Goal: Information Seeking & Learning: Learn about a topic

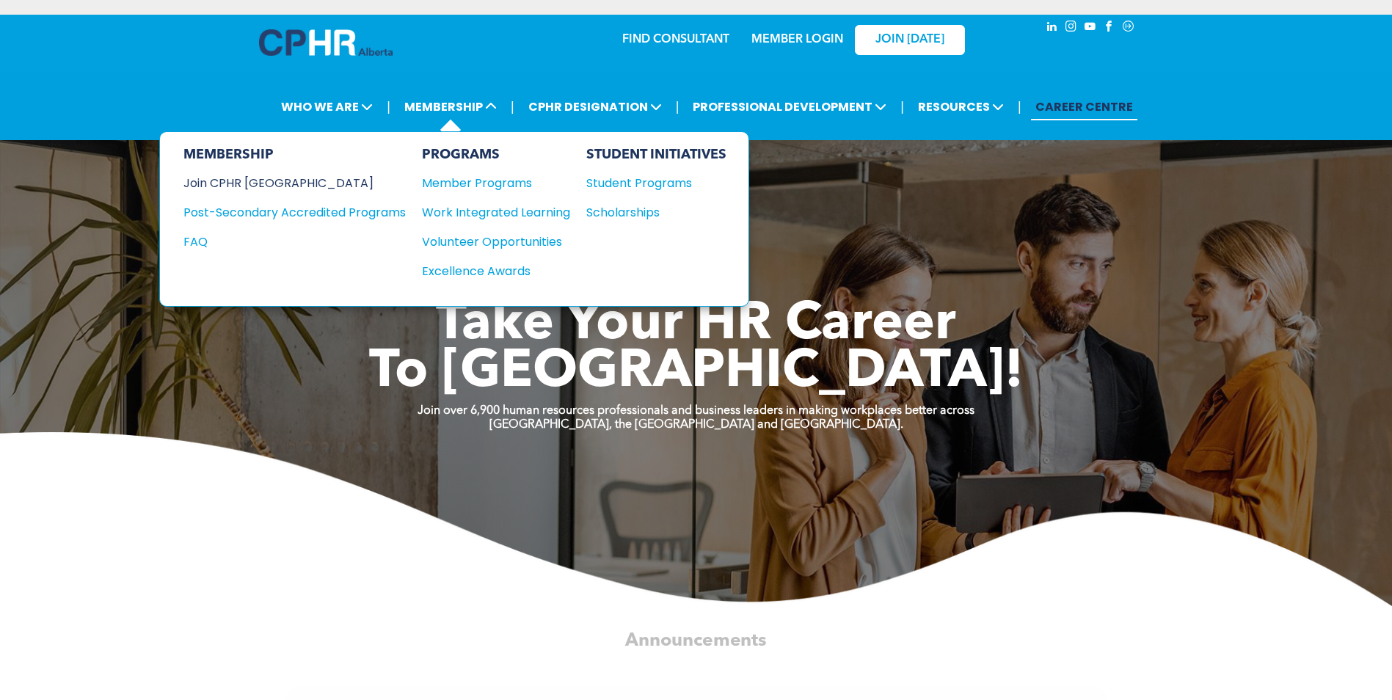
click at [231, 185] on div "Join CPHR [GEOGRAPHIC_DATA]" at bounding box center [284, 183] width 200 height 18
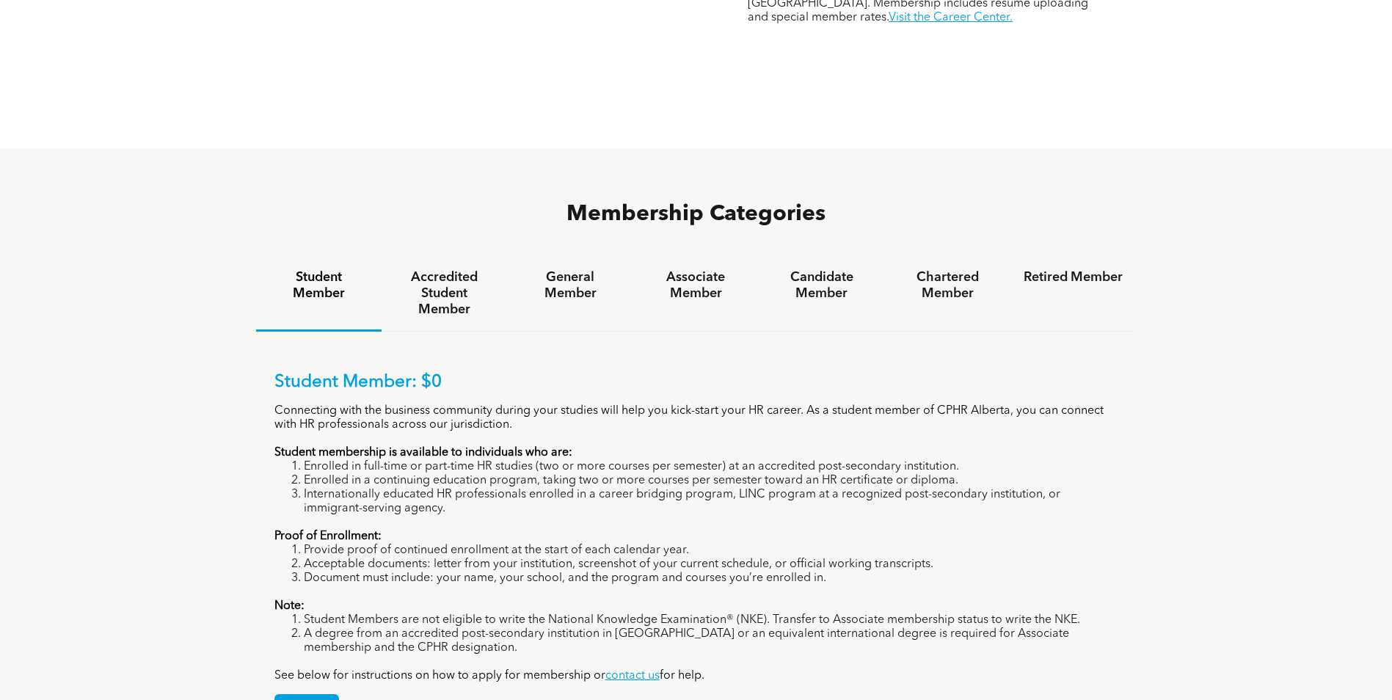
scroll to position [734, 0]
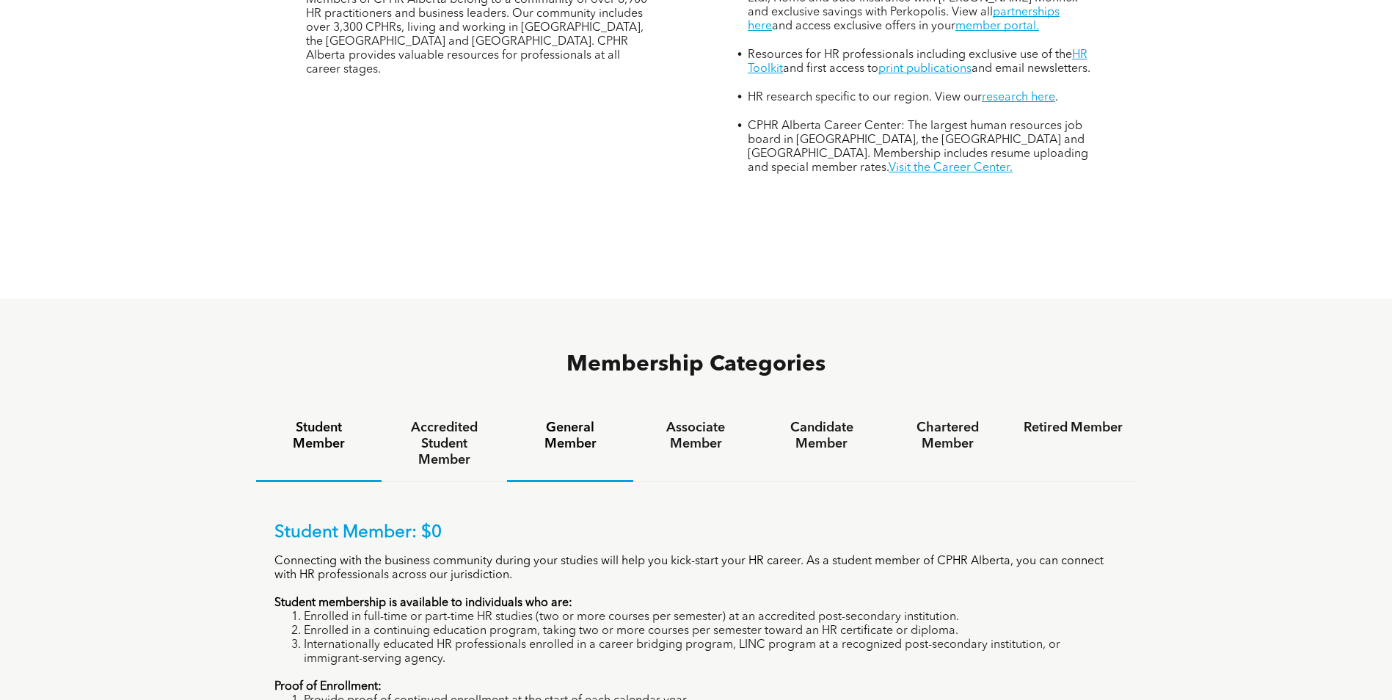
click at [550, 420] on h4 "General Member" at bounding box center [569, 436] width 99 height 32
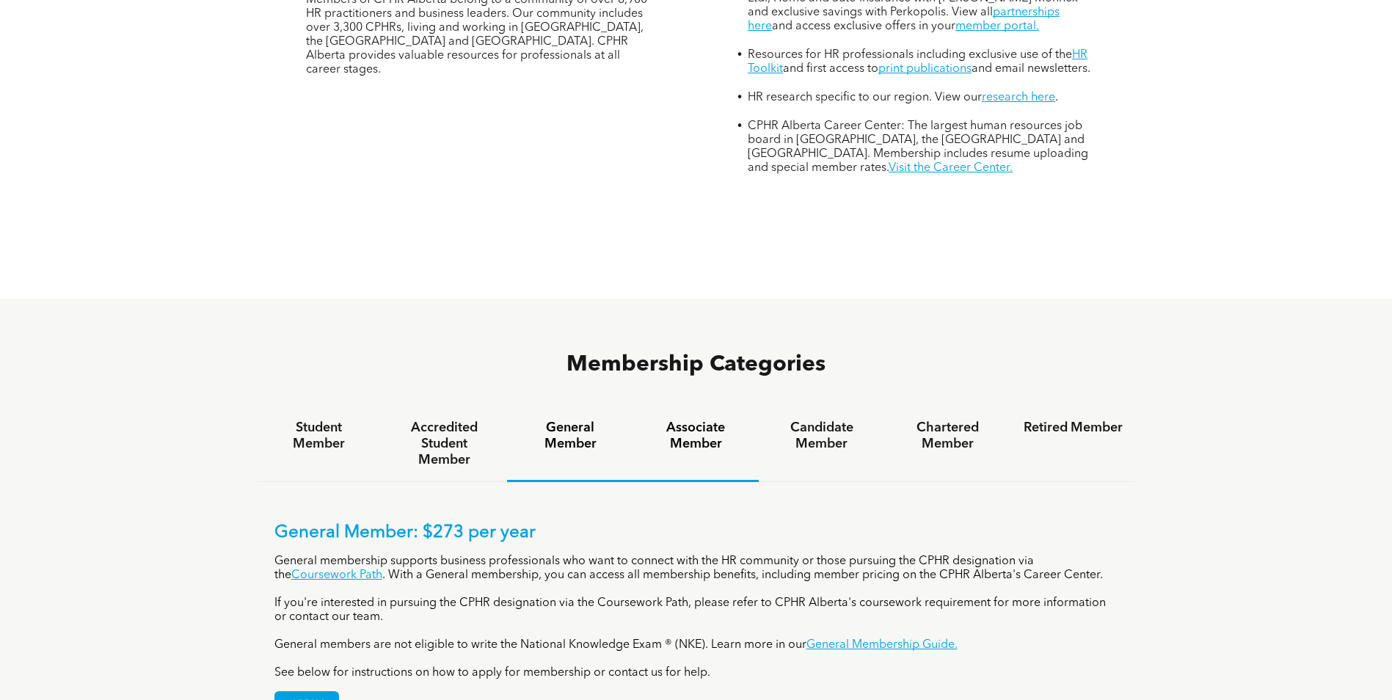
click at [696, 420] on h4 "Associate Member" at bounding box center [696, 436] width 99 height 32
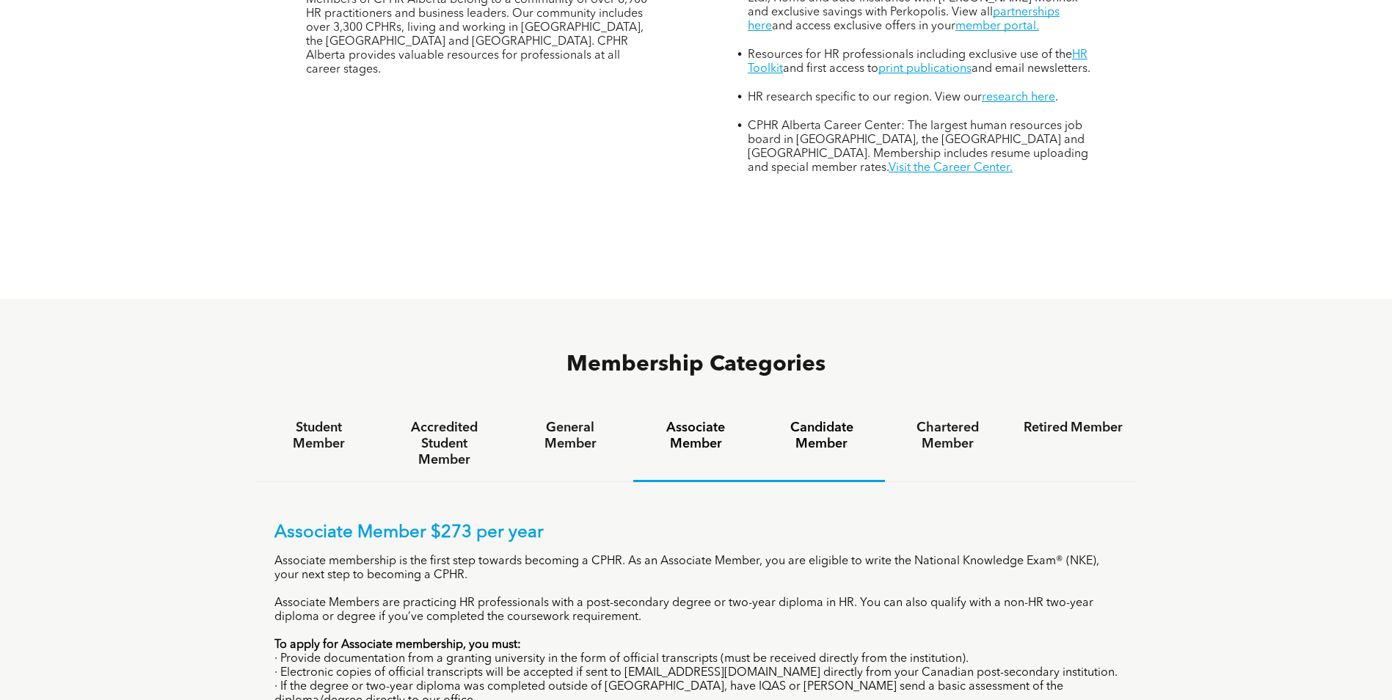
click at [838, 420] on h4 "Candidate Member" at bounding box center [821, 436] width 99 height 32
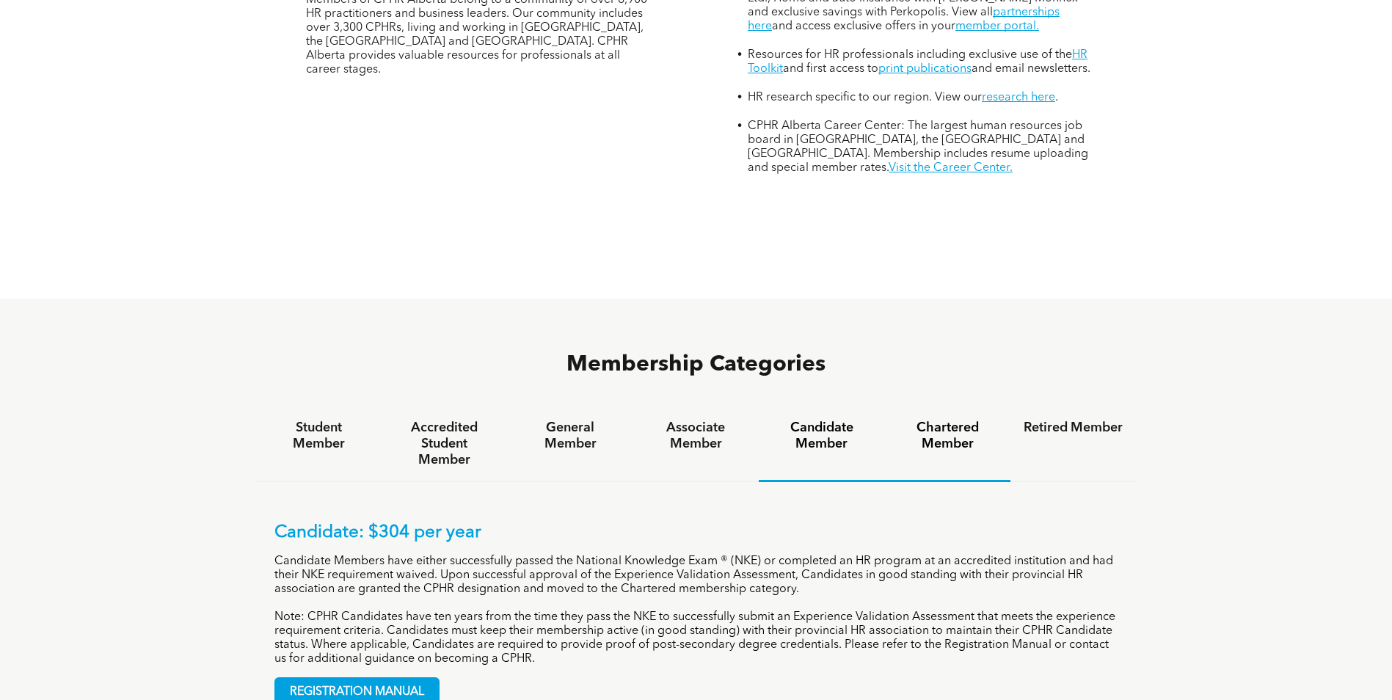
click at [948, 420] on h4 "Chartered Member" at bounding box center [947, 436] width 99 height 32
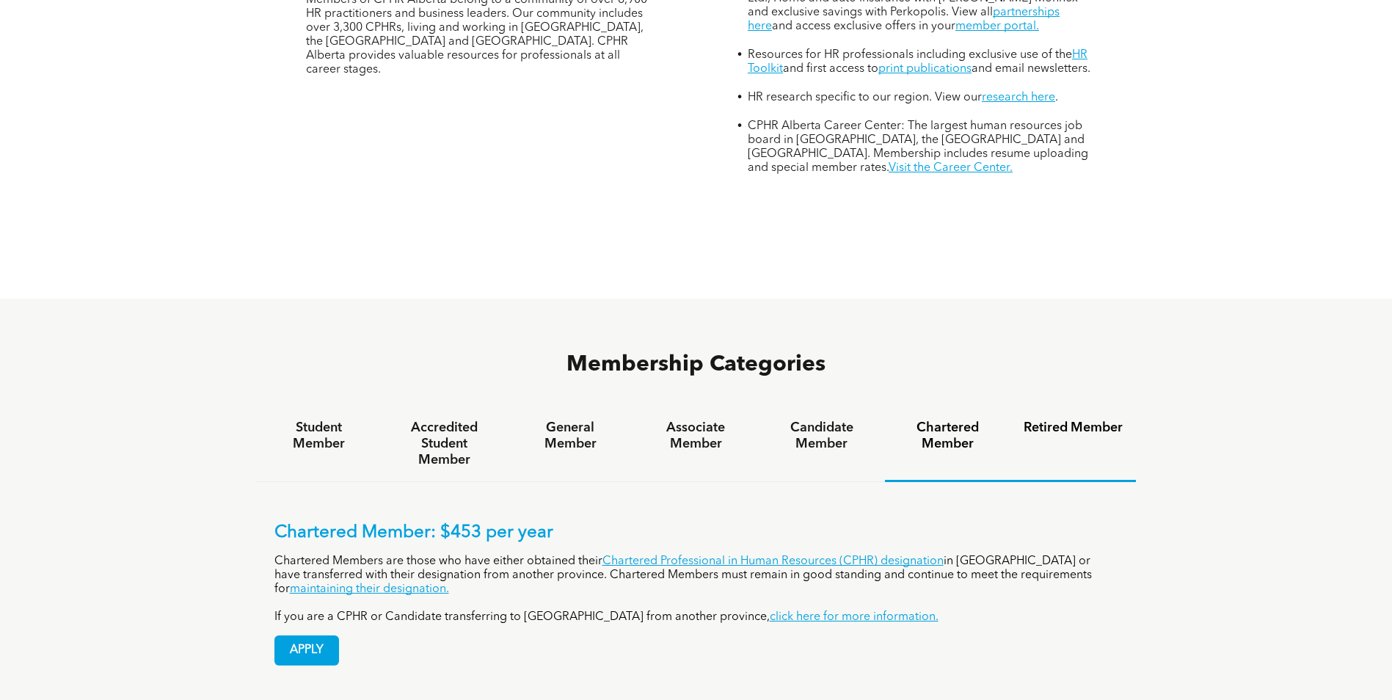
click at [1053, 420] on h4 "Retired Member" at bounding box center [1073, 428] width 99 height 16
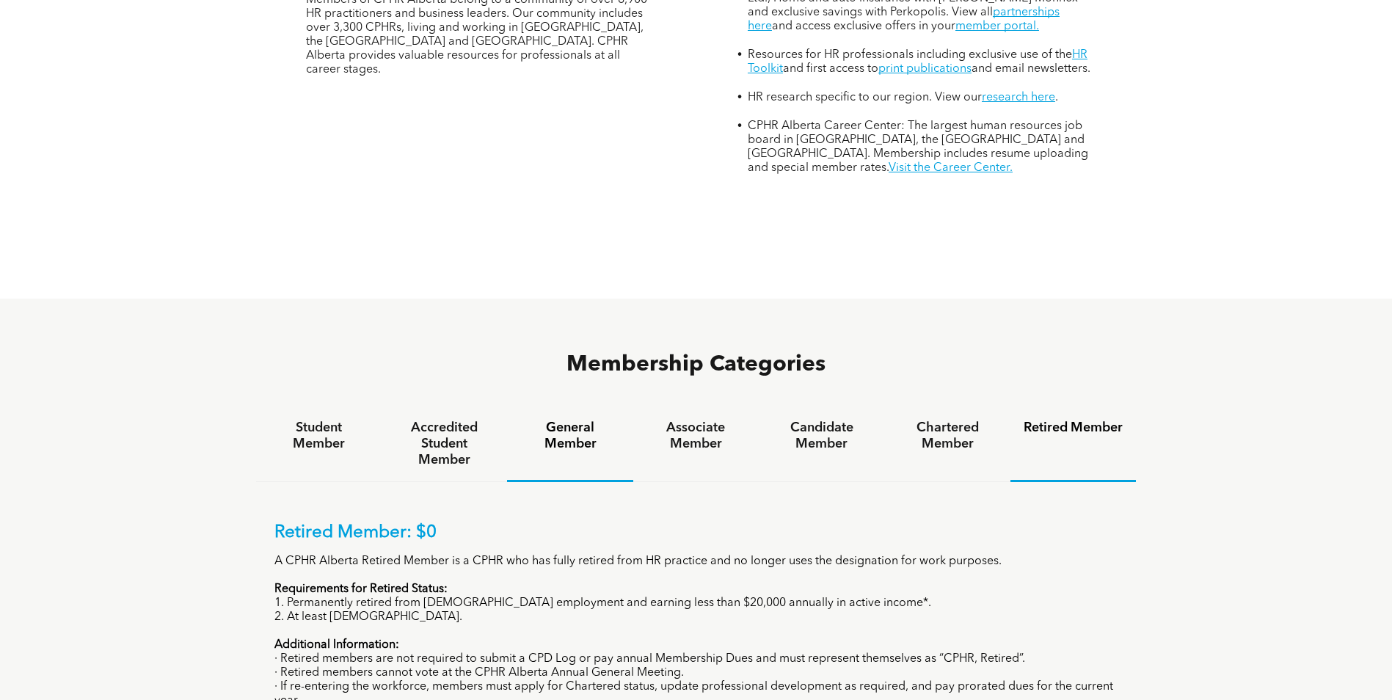
click at [555, 420] on h4 "General Member" at bounding box center [569, 436] width 99 height 32
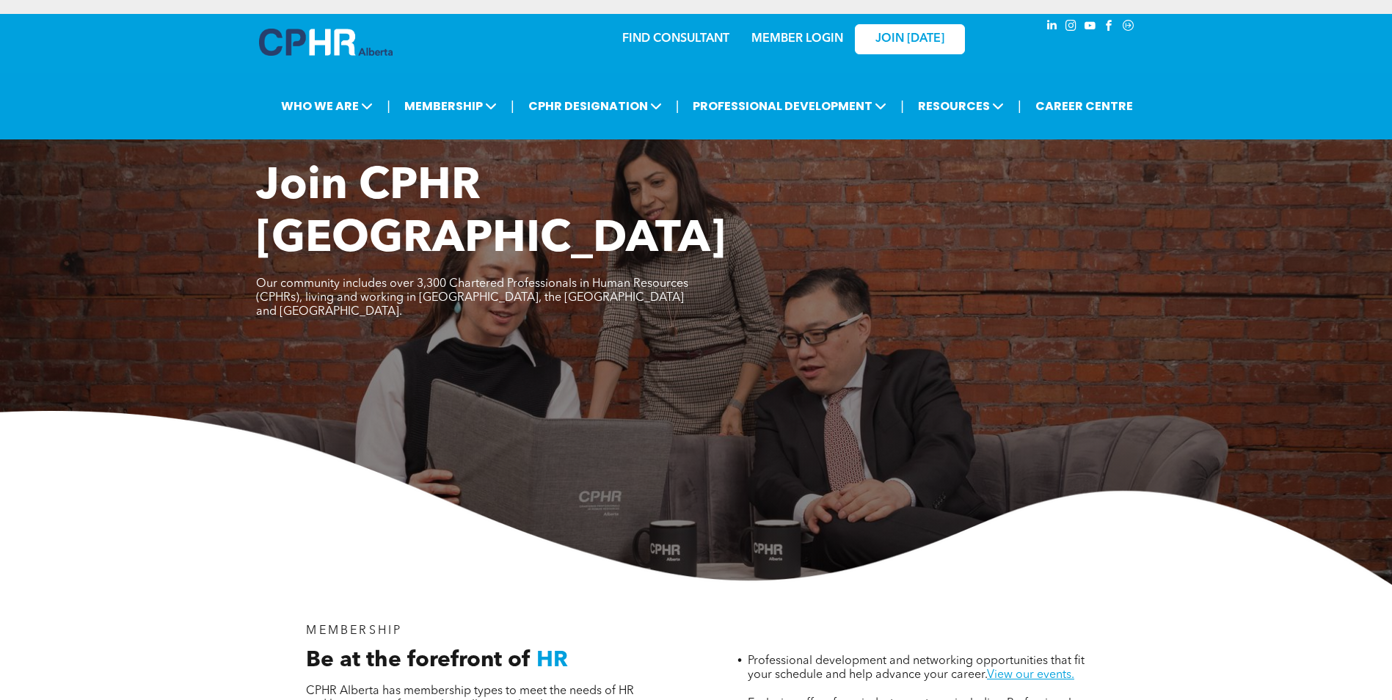
scroll to position [0, 0]
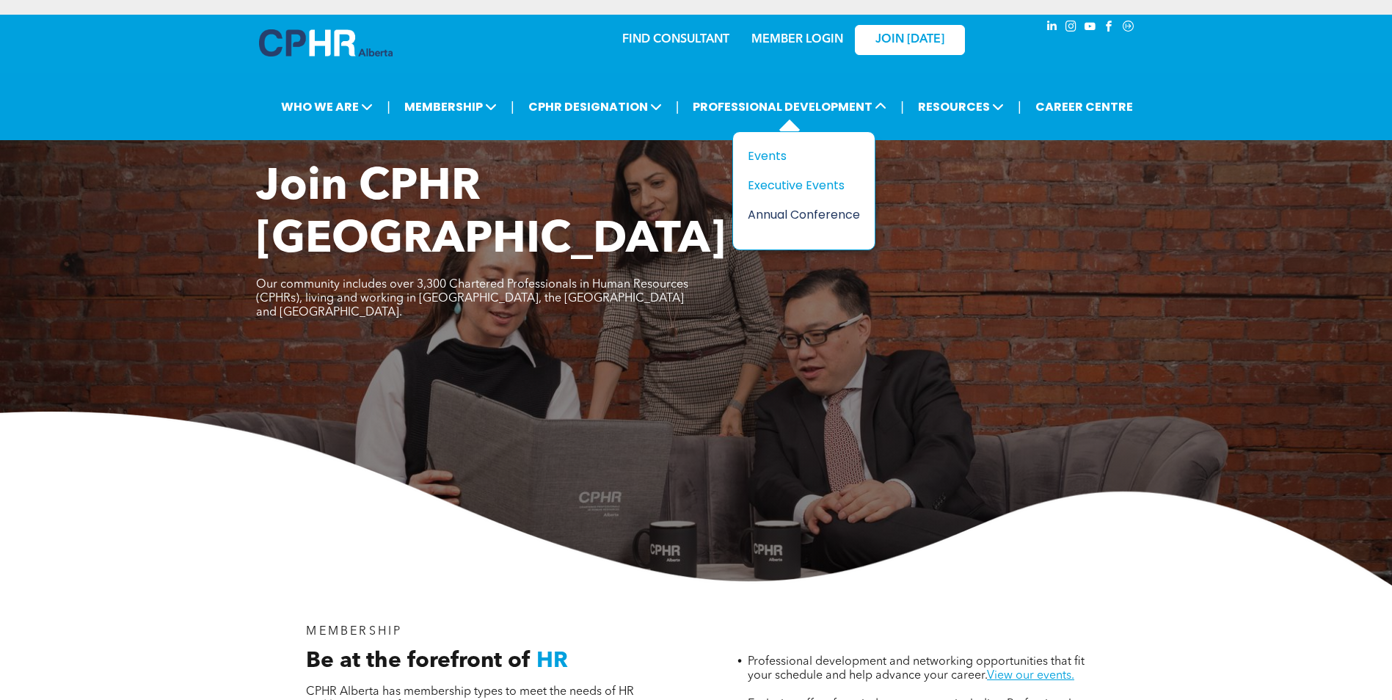
click at [775, 215] on div "Annual Conference" at bounding box center [798, 215] width 101 height 18
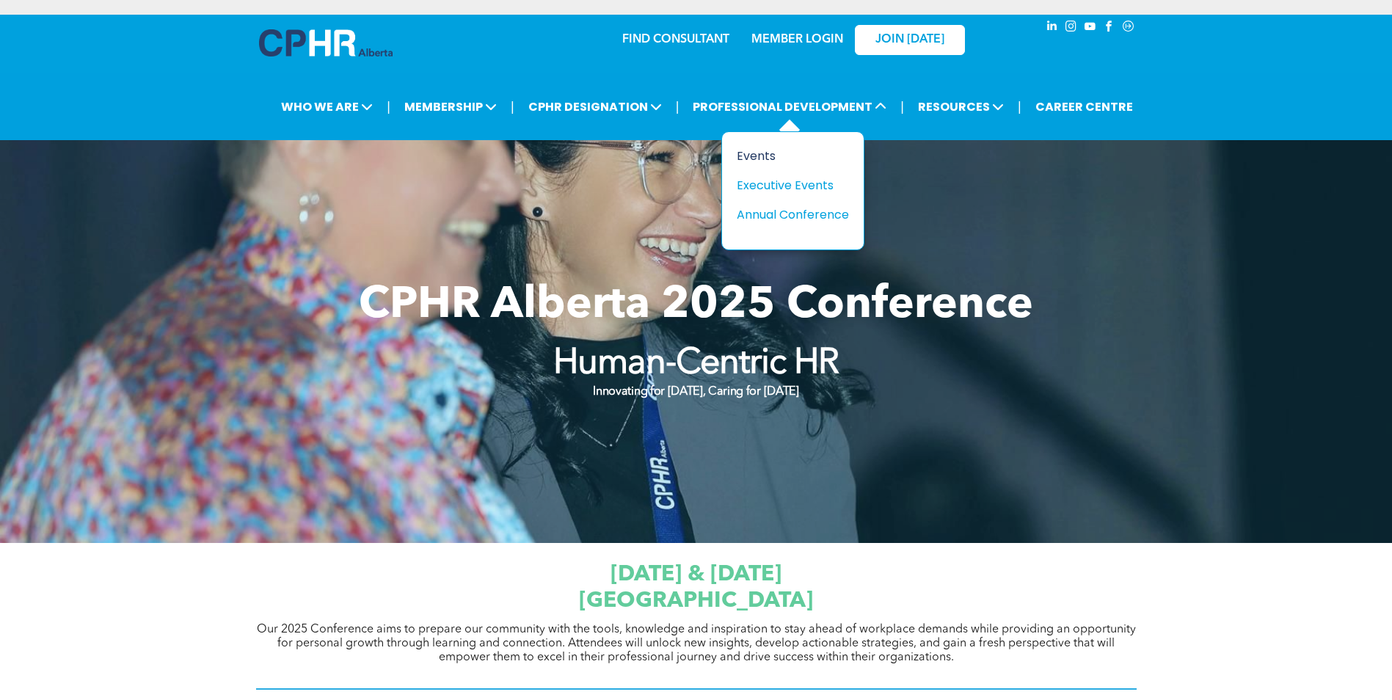
click at [763, 159] on div "Events" at bounding box center [787, 156] width 101 height 18
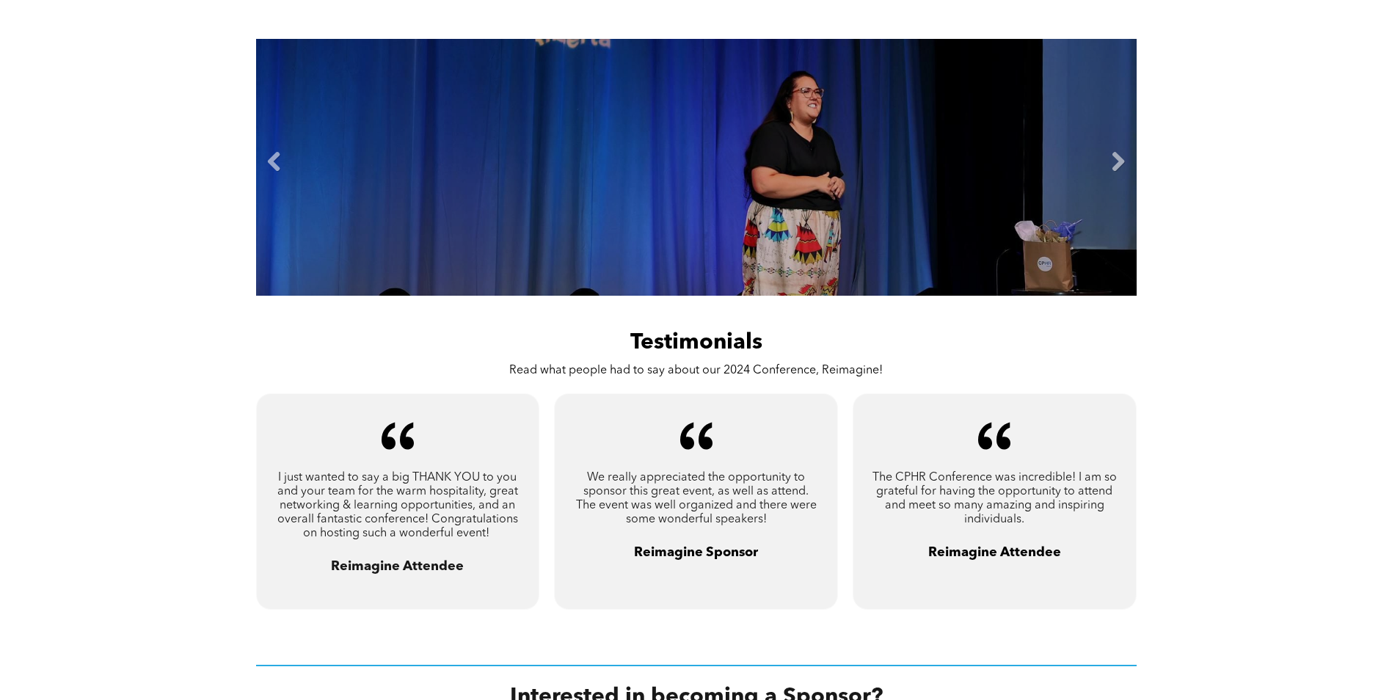
scroll to position [807, 0]
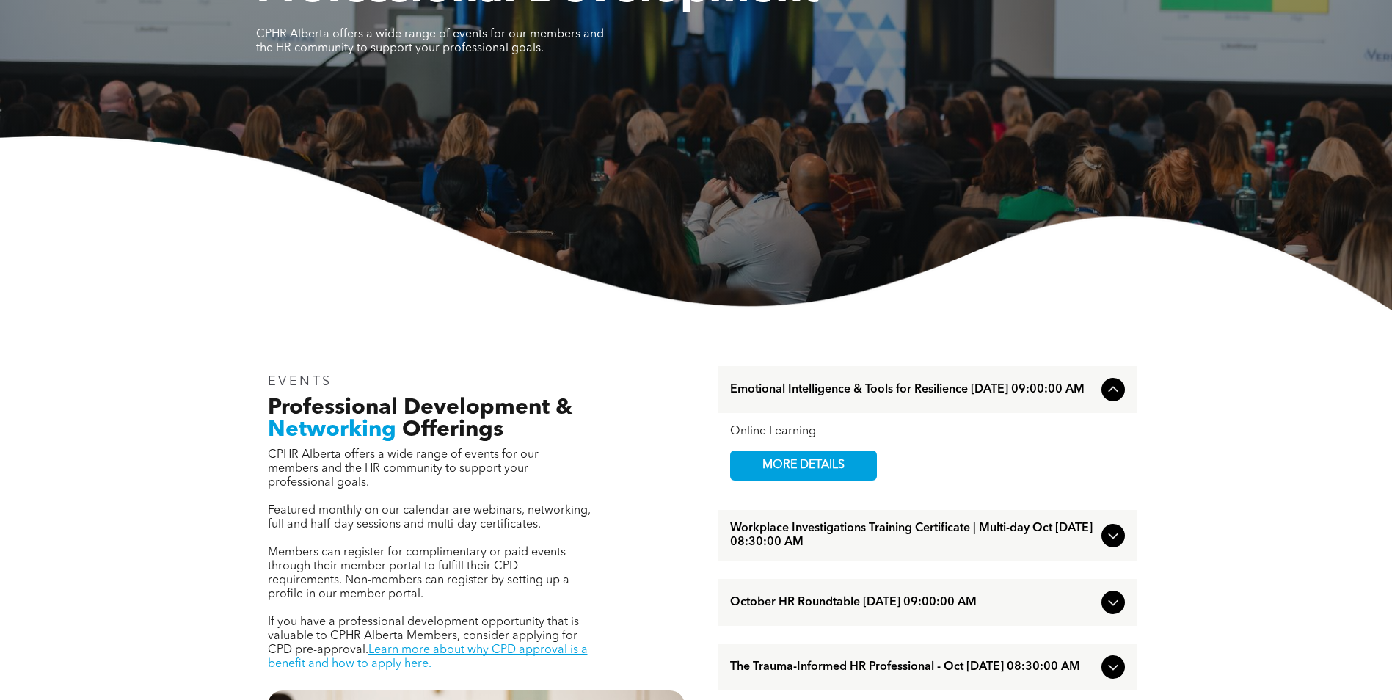
scroll to position [147, 0]
